Goal: Find specific page/section: Find specific page/section

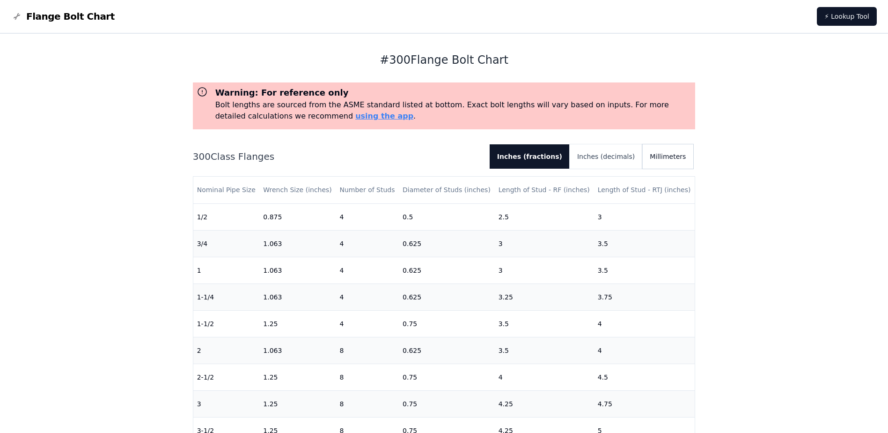
click at [676, 155] on button "Millimeters" at bounding box center [667, 156] width 51 height 24
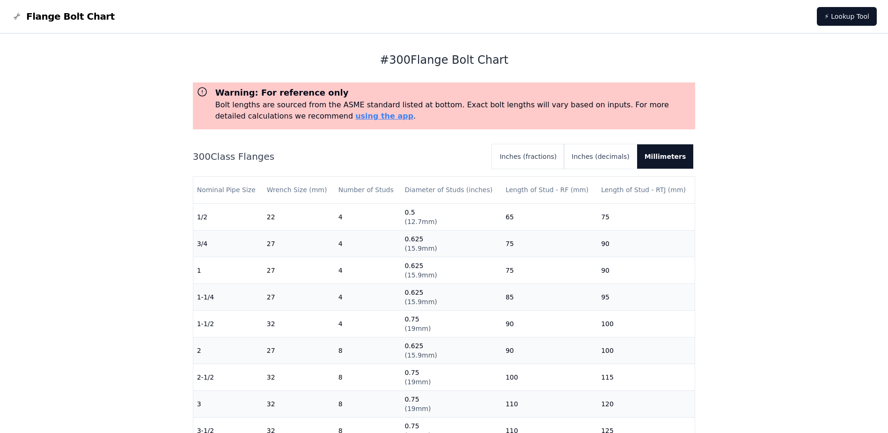
click at [53, 19] on span "Flange Bolt Chart" at bounding box center [70, 16] width 89 height 13
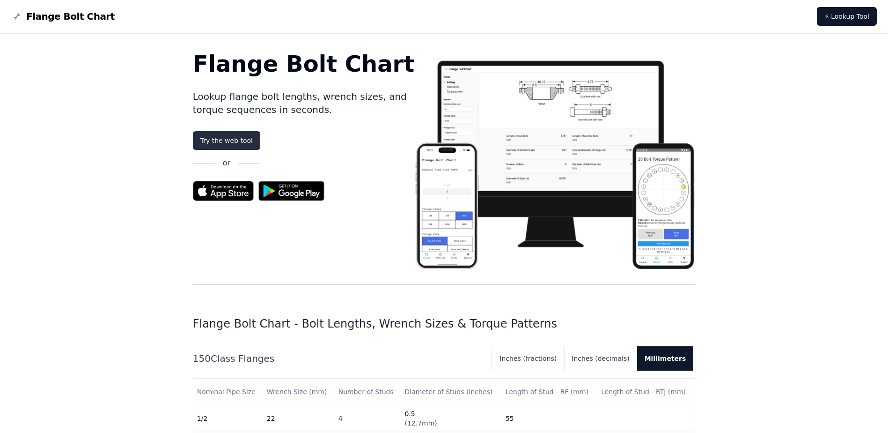
click at [229, 141] on link "Try the web tool" at bounding box center [226, 140] width 67 height 19
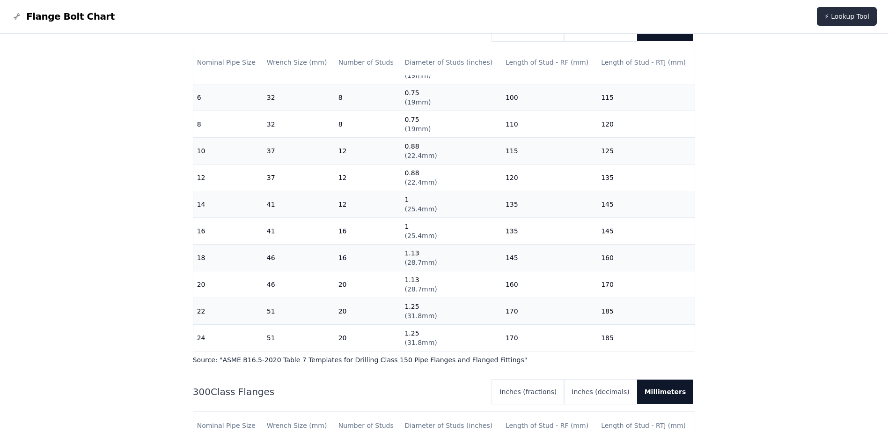
scroll to position [328, 0]
drag, startPoint x: 516, startPoint y: 0, endPoint x: 783, endPoint y: 128, distance: 296.4
